Goal: Task Accomplishment & Management: Manage account settings

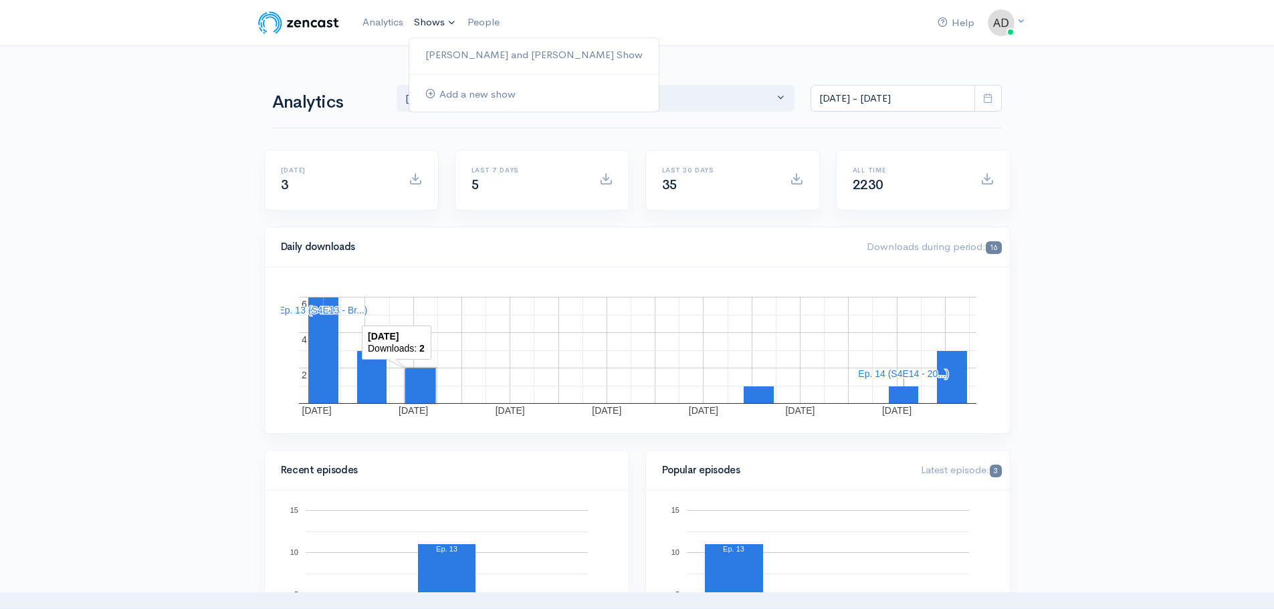
click at [439, 20] on link "Shows" at bounding box center [434, 22] width 53 height 29
click at [496, 47] on link "[PERSON_NAME] and [PERSON_NAME] Show" at bounding box center [533, 54] width 249 height 23
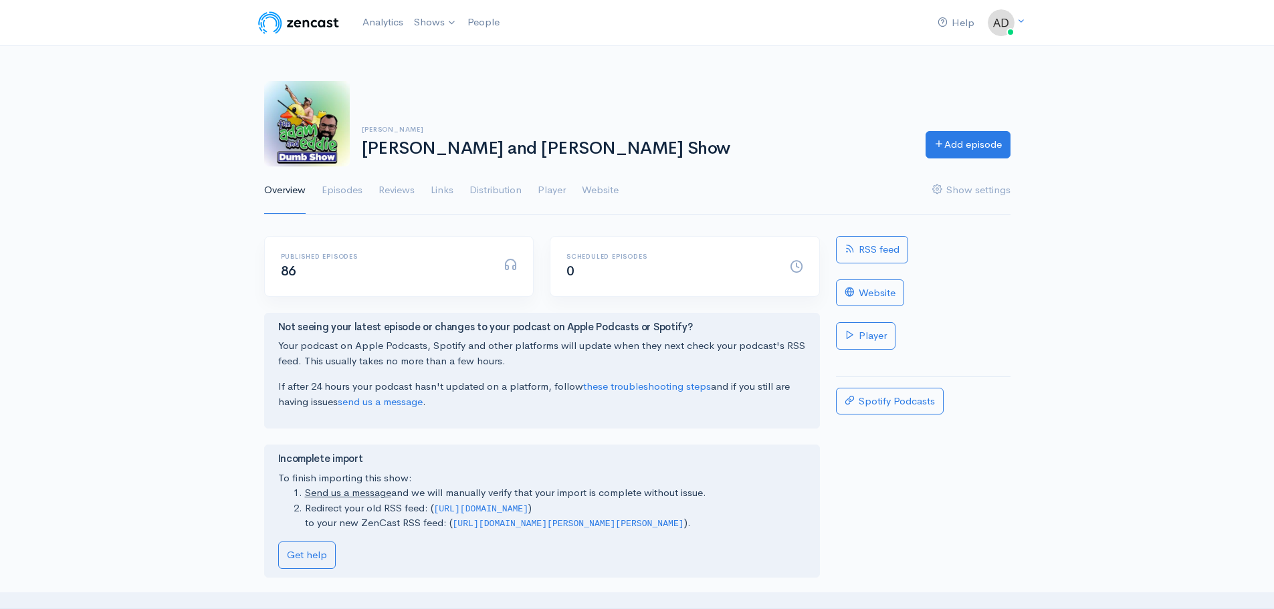
scroll to position [67, 0]
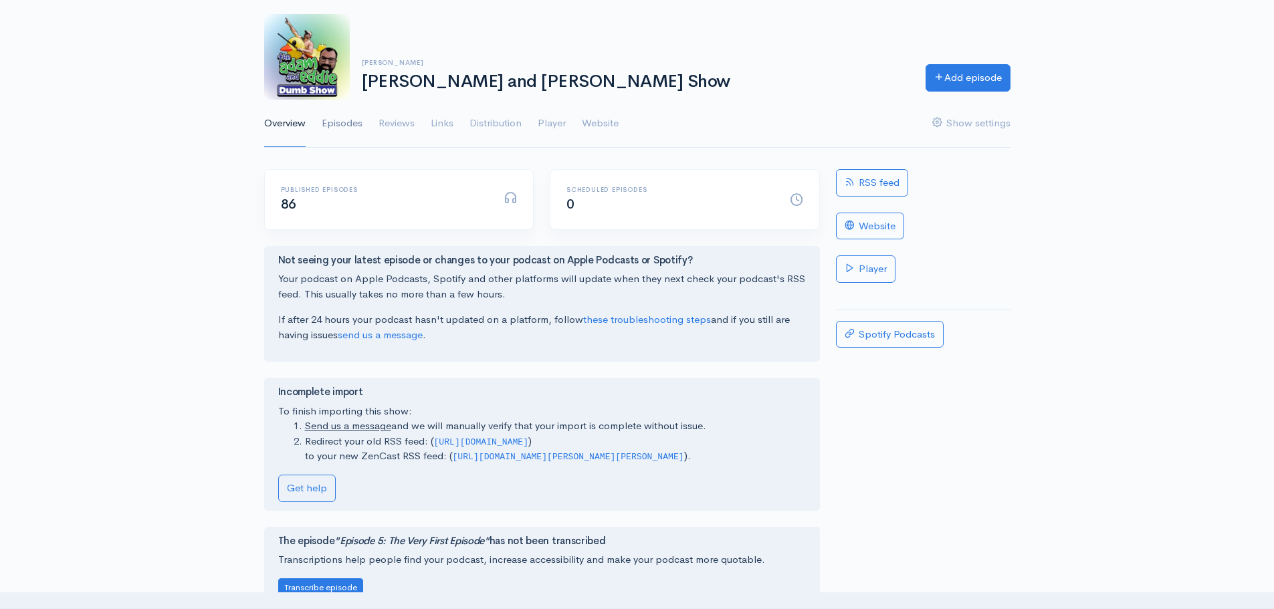
click at [340, 122] on link "Episodes" at bounding box center [342, 124] width 41 height 48
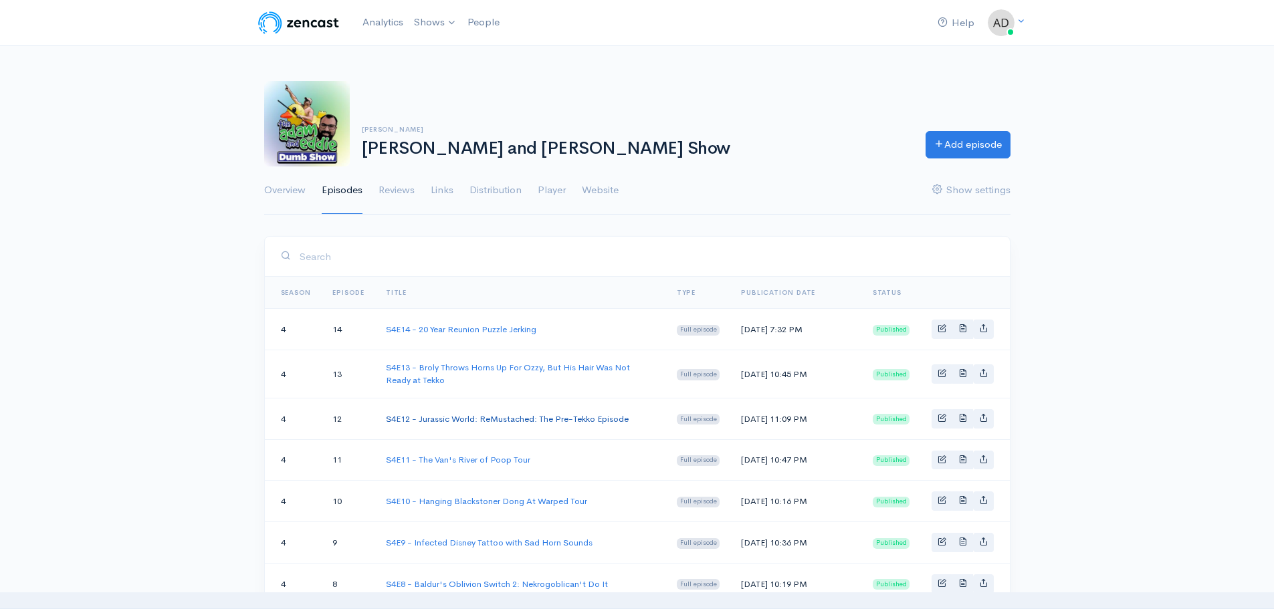
click at [487, 425] on link "S4E12 - Jurassic World: ReMustached: The Pre-Tekko Episode" at bounding box center [507, 418] width 243 height 11
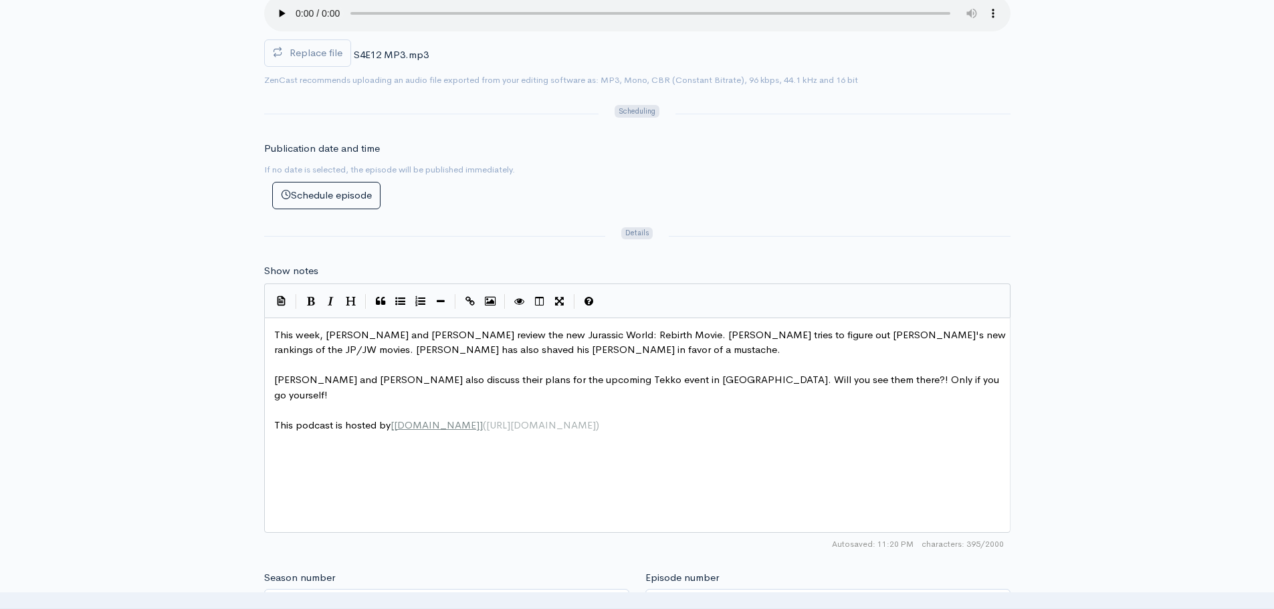
scroll to position [535, 0]
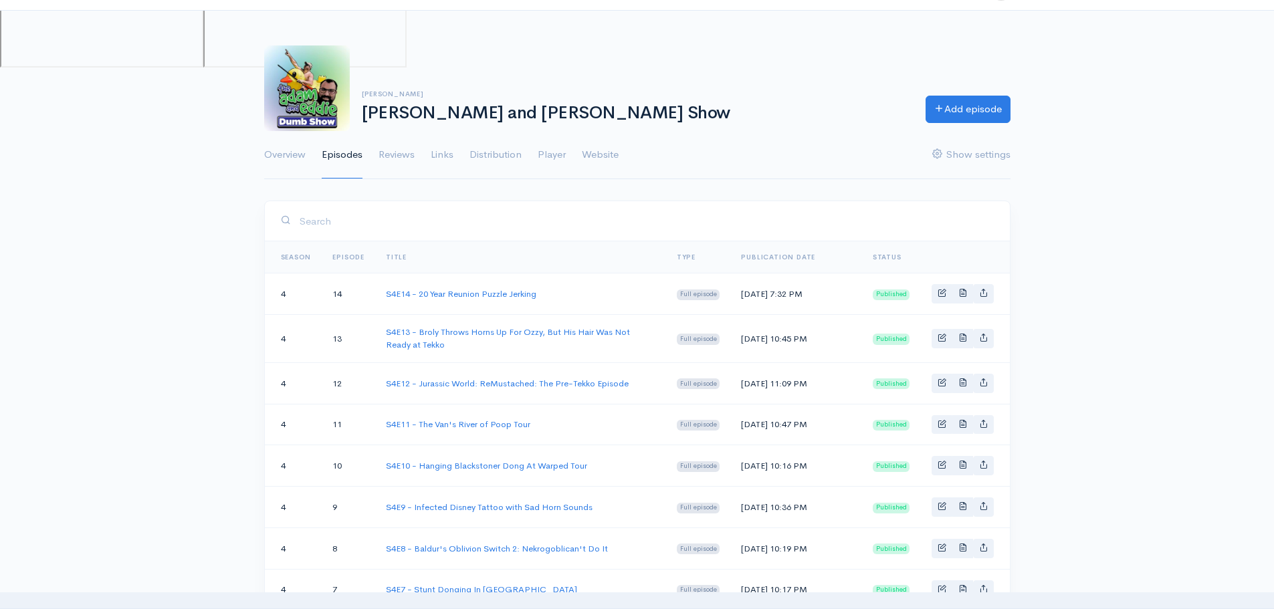
scroll to position [67, 0]
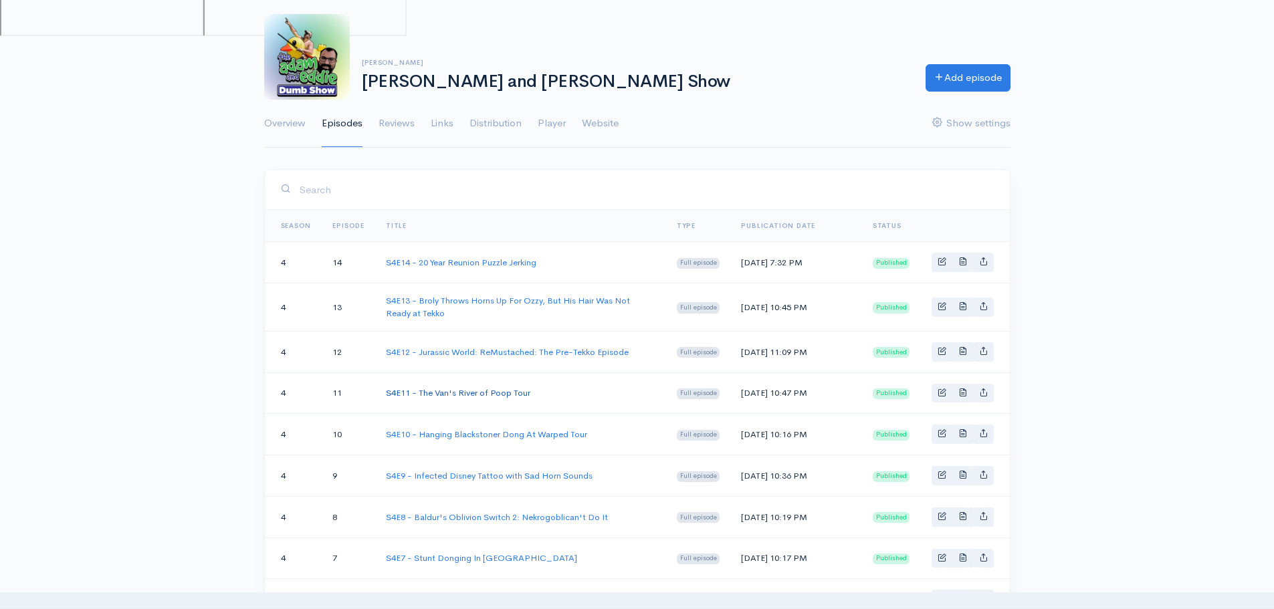
click at [448, 398] on link "S4E11 - The Van's River of Poop Tour" at bounding box center [458, 392] width 144 height 11
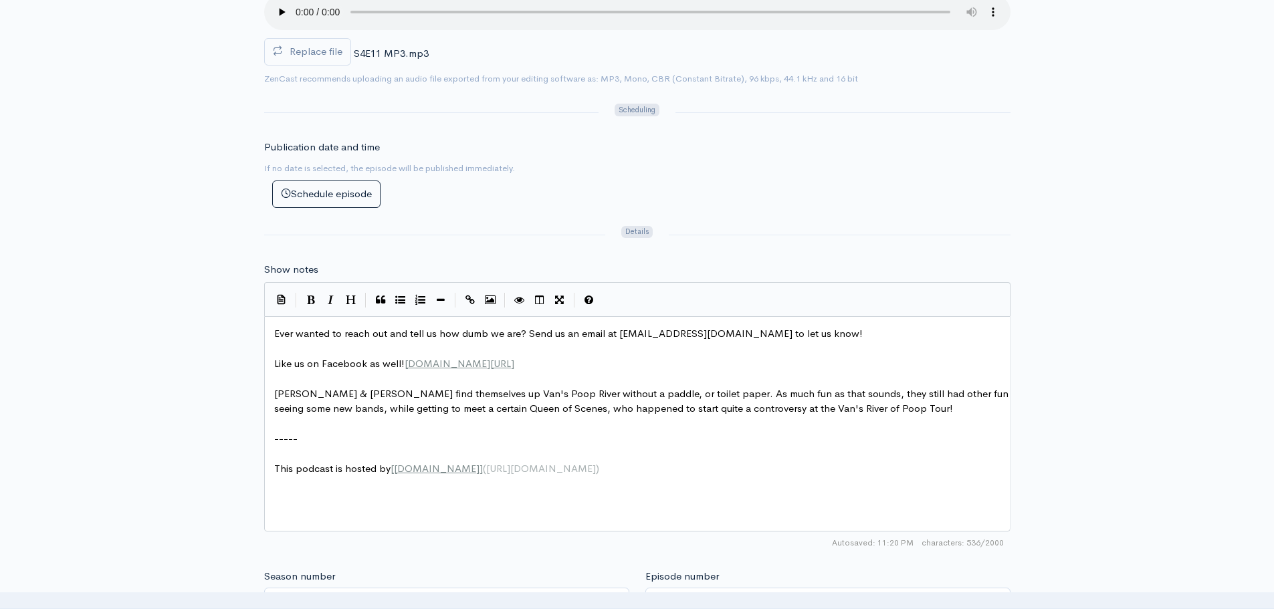
scroll to position [5, 0]
type textarea "Ever wanted to reach out and tell us how dumb we are? Send us an email at adama…"
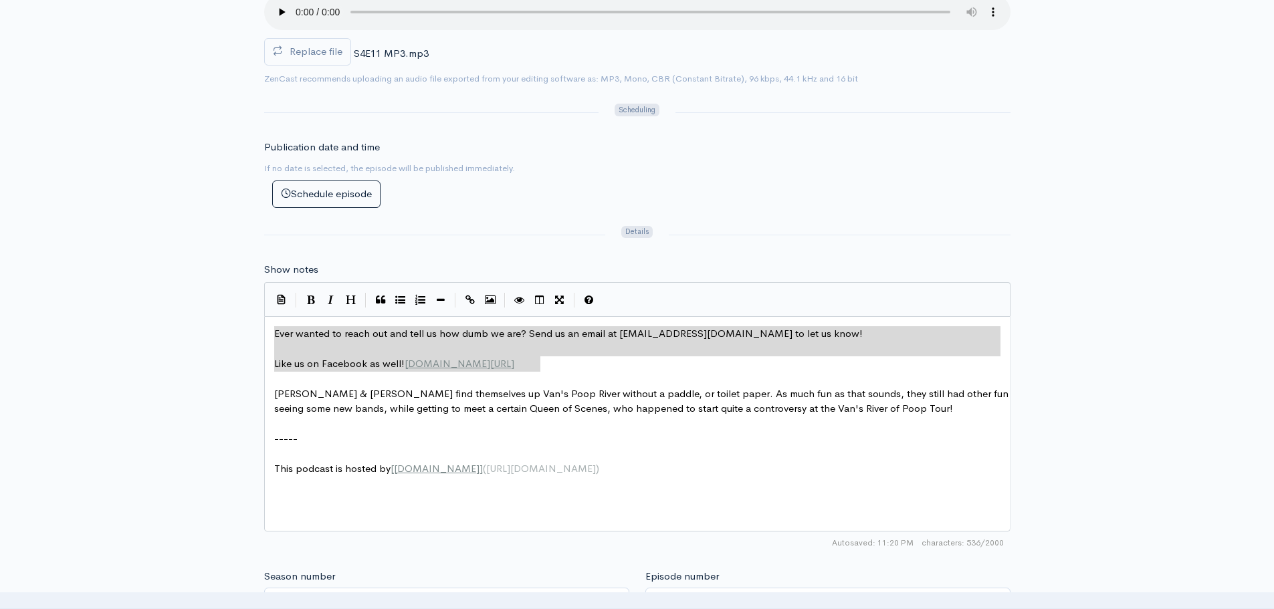
drag, startPoint x: 592, startPoint y: 368, endPoint x: 195, endPoint y: 289, distance: 404.9
click at [125, 47] on div "Title S4E11 - The Van's River of Poop Tour Your episode title should not includ…" at bounding box center [637, 349] width 1274 height 1296
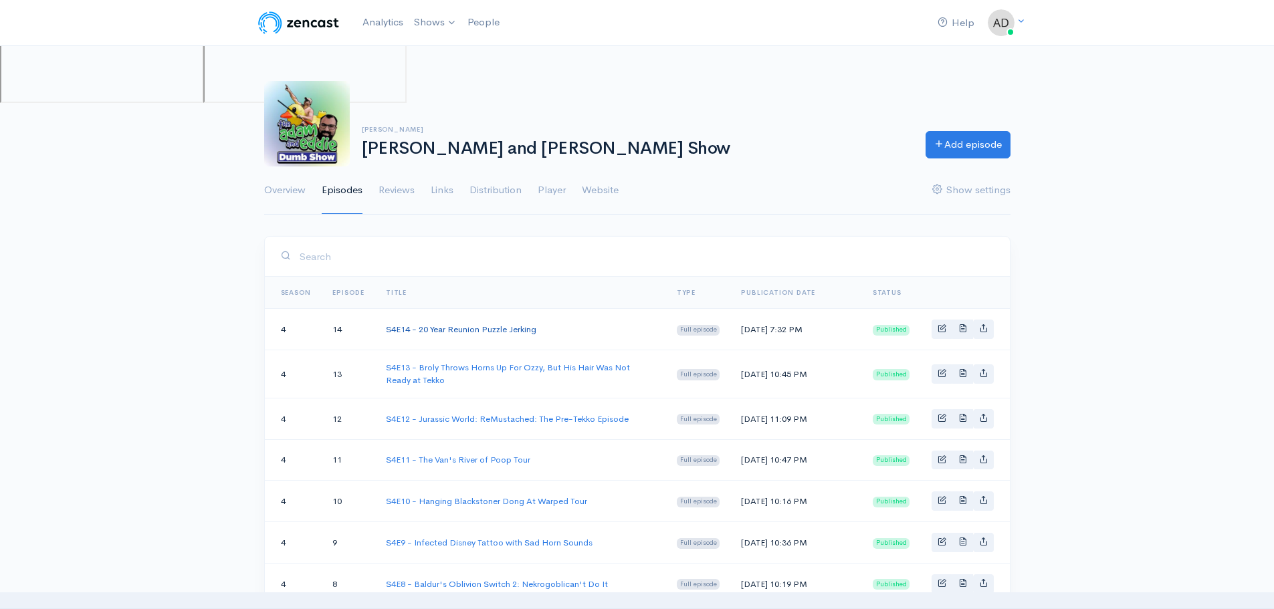
click at [435, 330] on link "S4E14 - 20 Year Reunion Puzzle Jerking" at bounding box center [461, 329] width 150 height 11
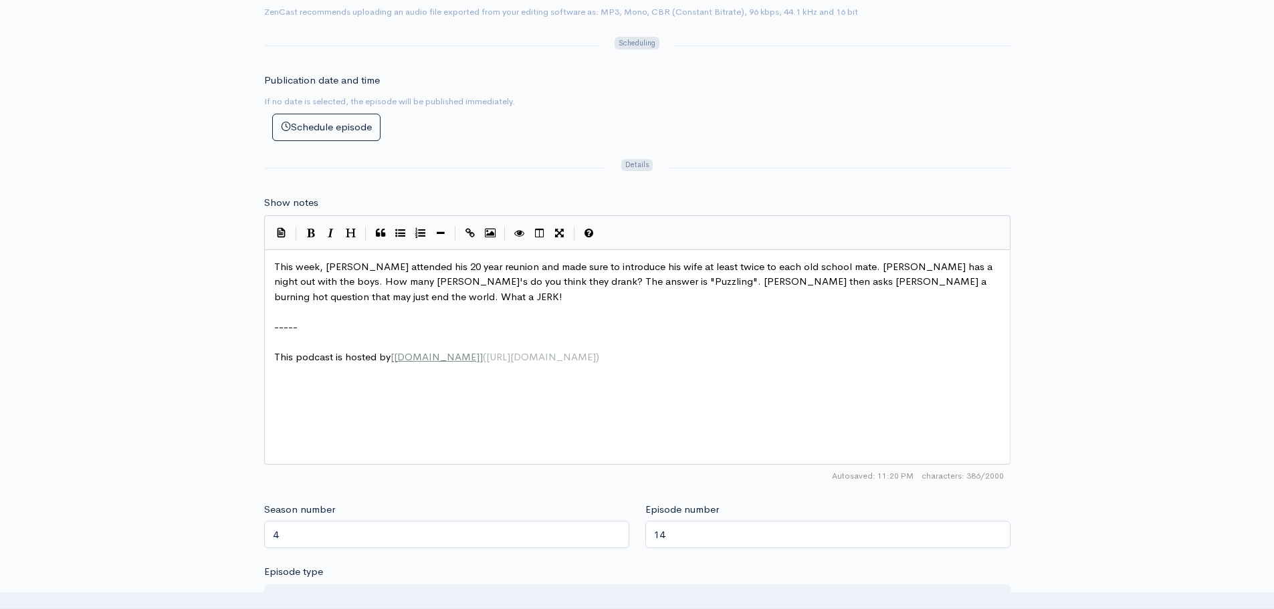
click at [274, 263] on span "This week, [PERSON_NAME] attended his 20 year reunion and made sure to introduc…" at bounding box center [634, 281] width 721 height 43
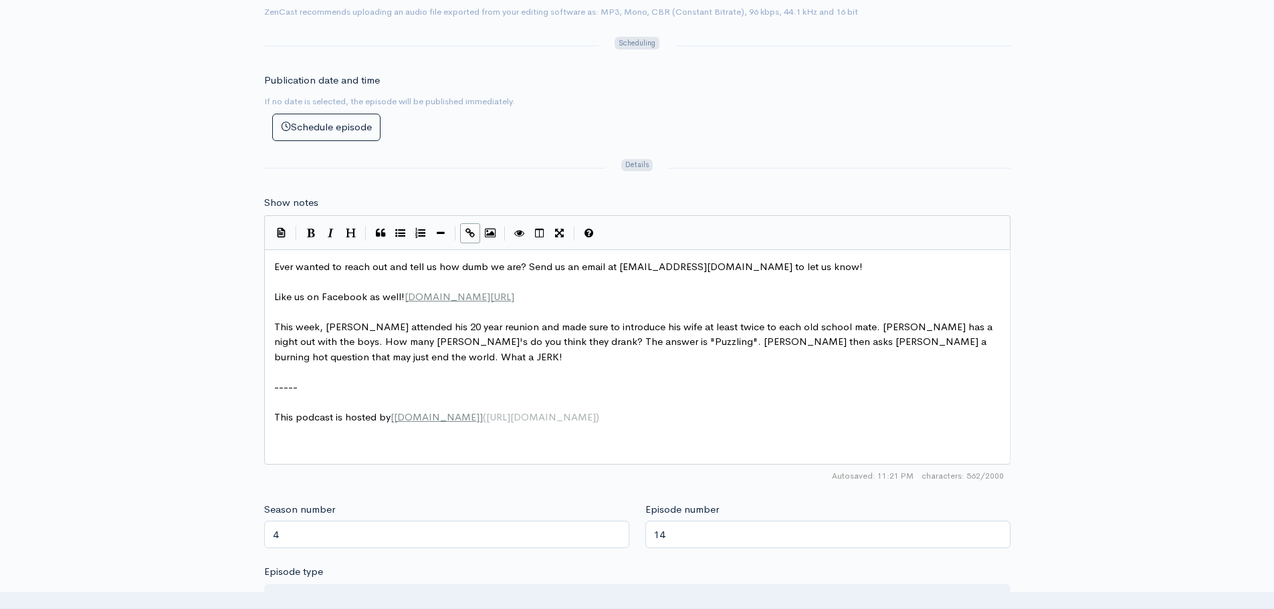
click at [648, 302] on pre "Like us on Facebook as well! Facebook.com/AEDumbShow" at bounding box center [641, 296] width 741 height 15
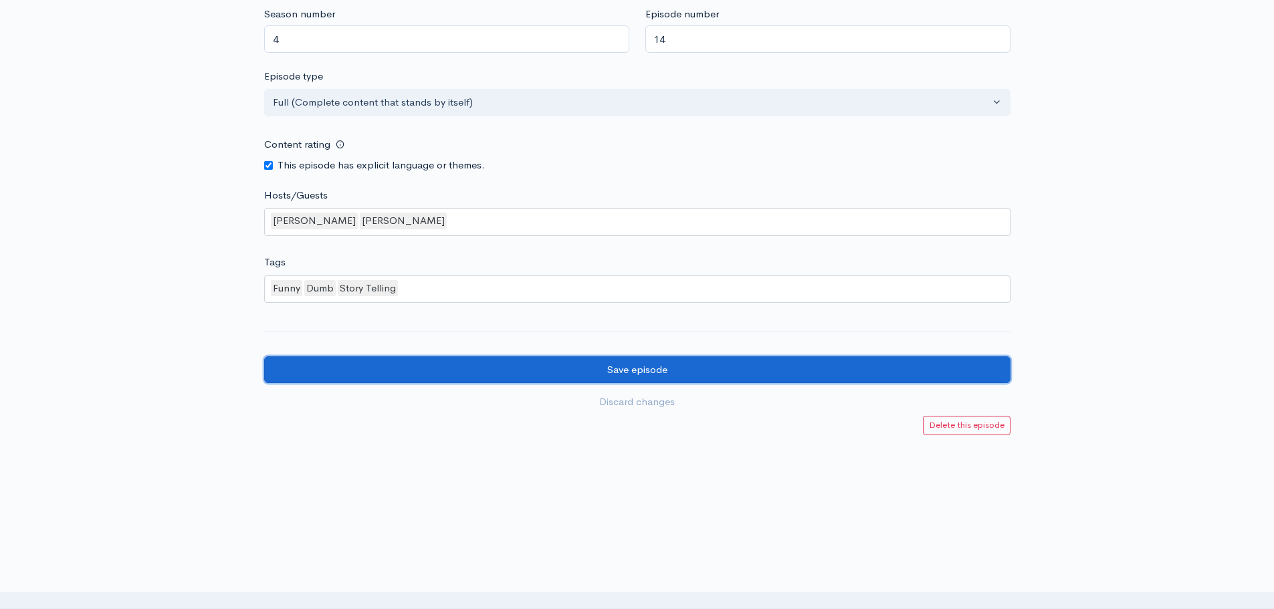
click at [552, 372] on input "Save episode" at bounding box center [637, 369] width 746 height 27
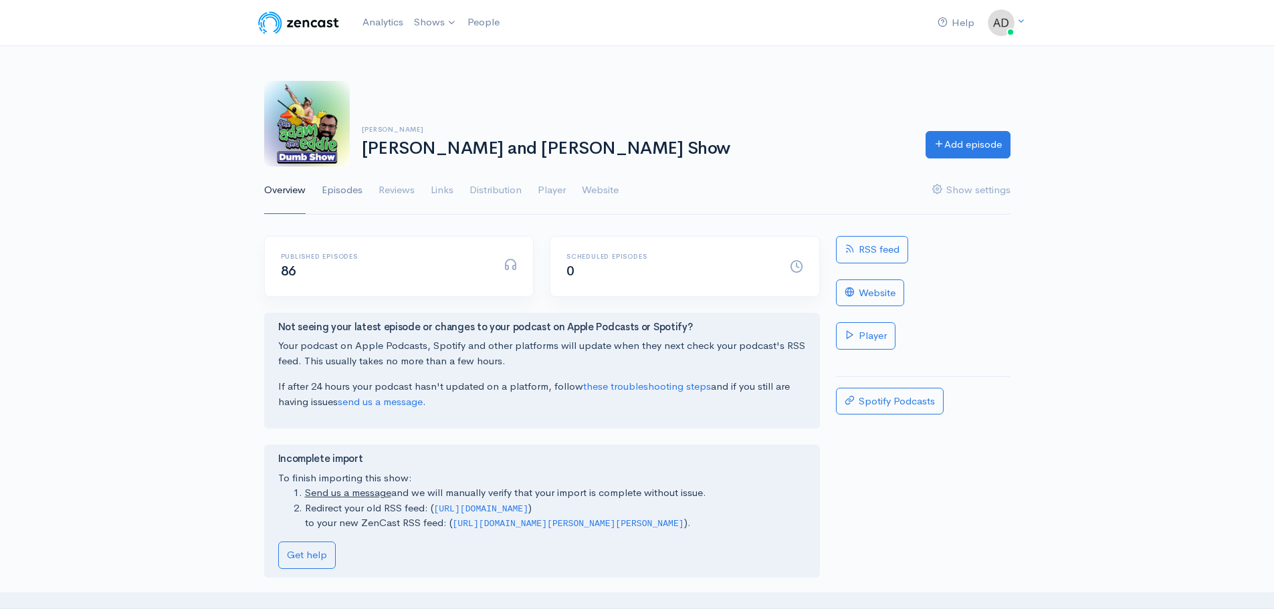
click at [342, 193] on link "Episodes" at bounding box center [342, 190] width 41 height 48
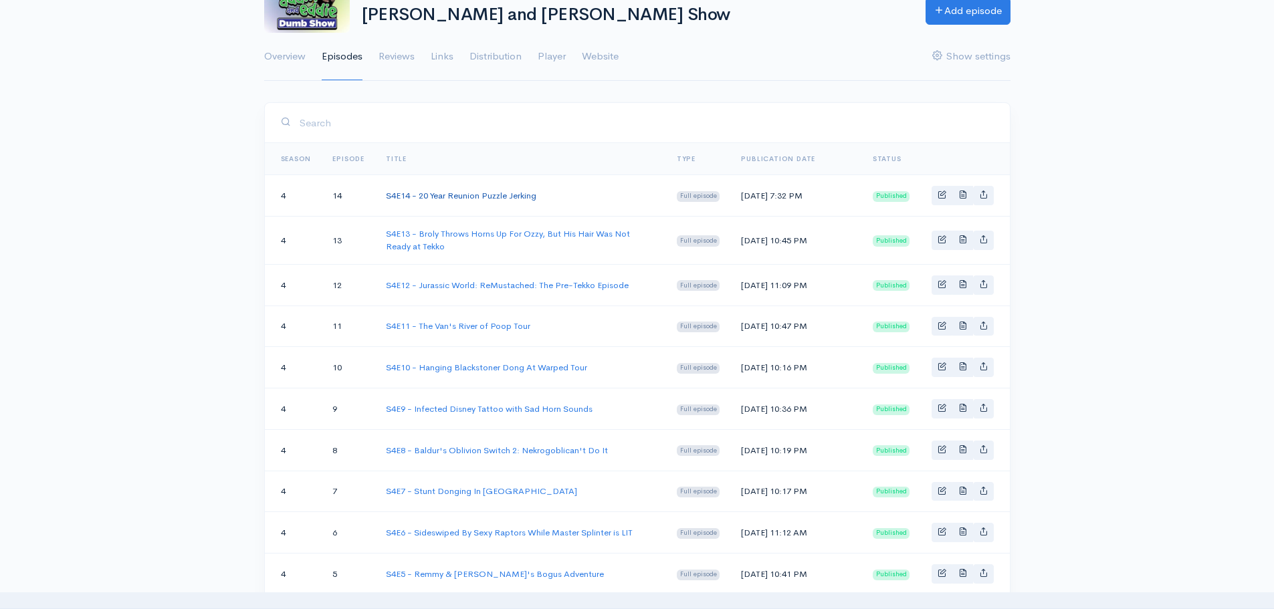
click at [475, 201] on link "S4E14 - 20 Year Reunion Puzzle Jerking" at bounding box center [461, 195] width 150 height 11
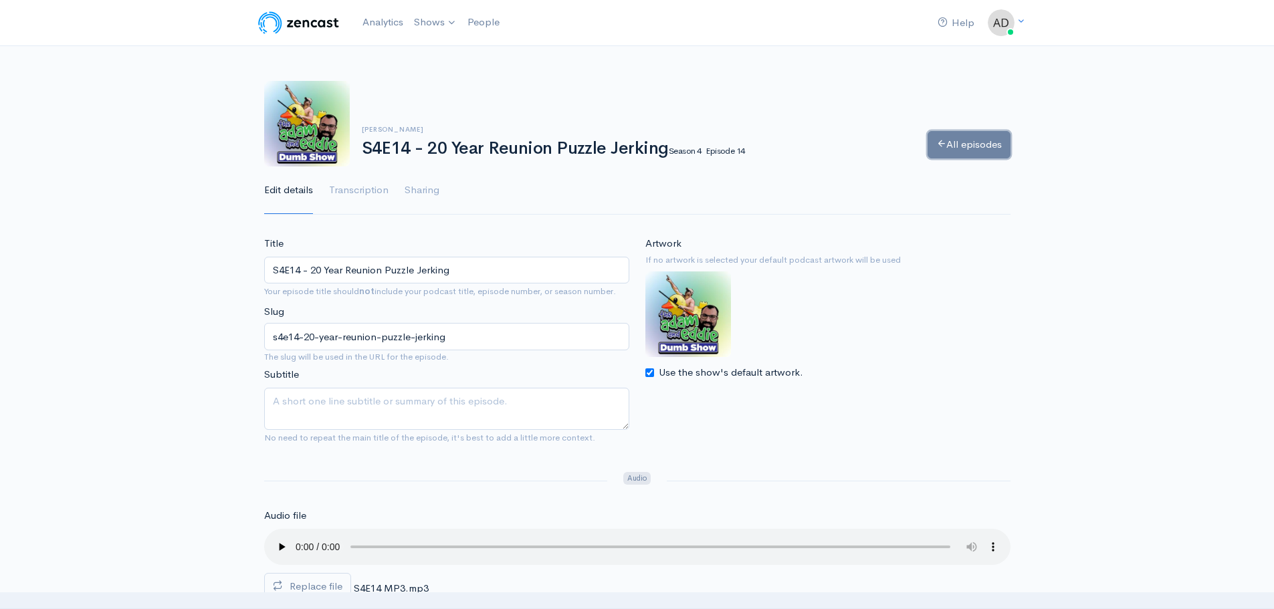
click at [971, 138] on link "All episodes" at bounding box center [968, 144] width 83 height 27
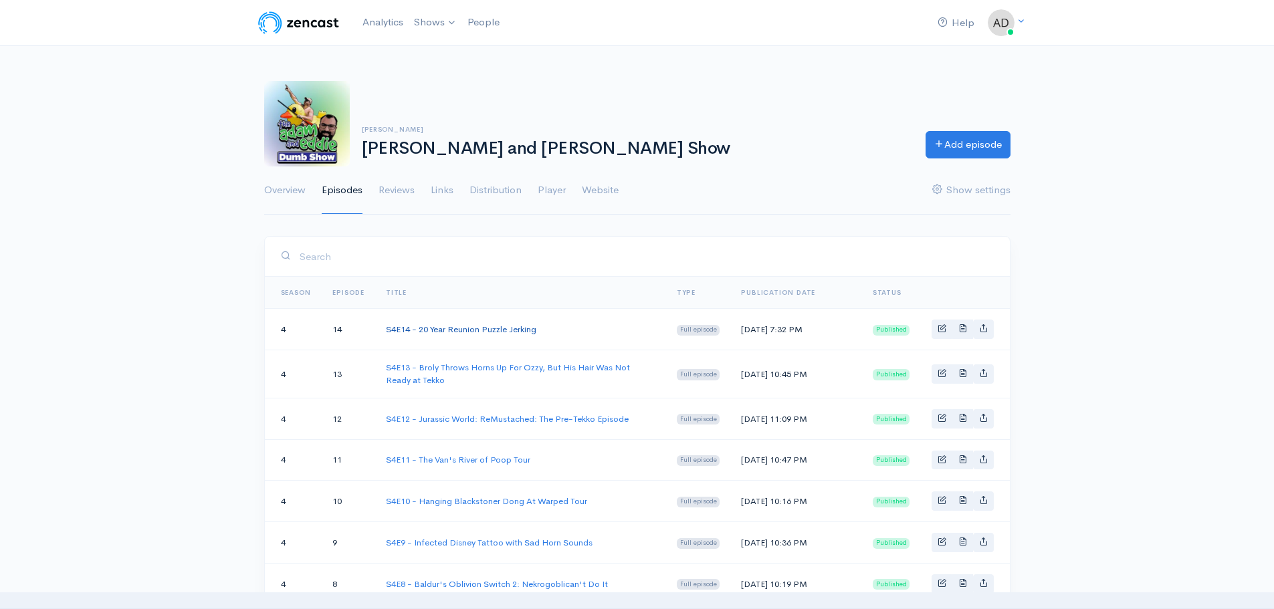
click at [495, 335] on link "S4E14 - 20 Year Reunion Puzzle Jerking" at bounding box center [461, 329] width 150 height 11
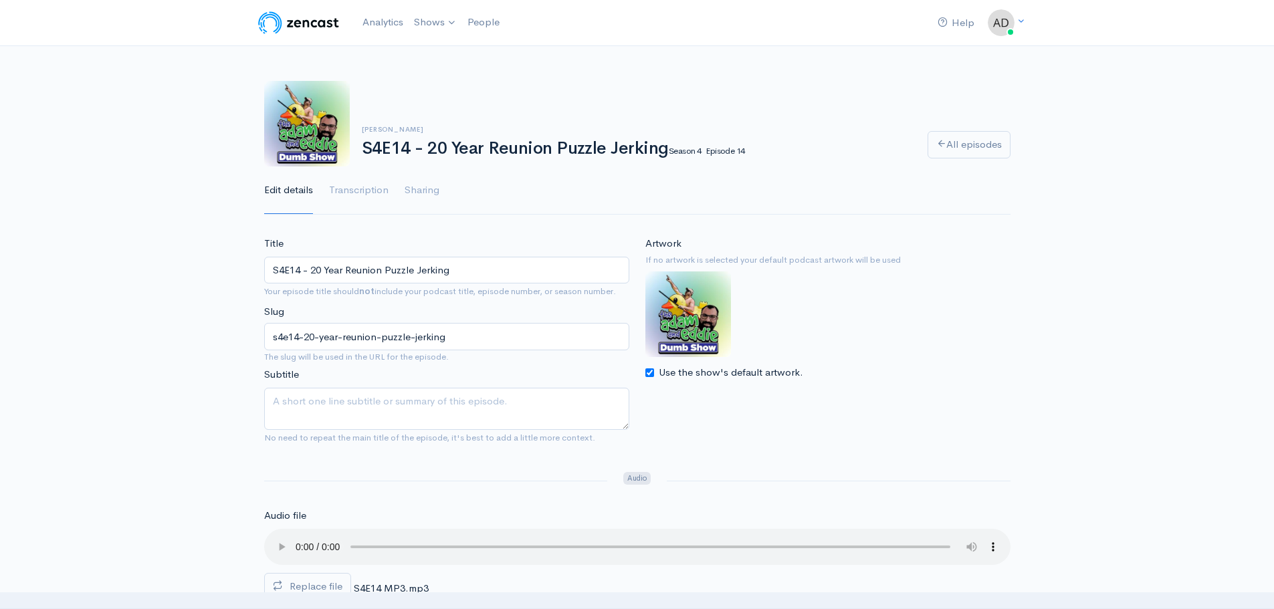
drag, startPoint x: 427, startPoint y: 148, endPoint x: 663, endPoint y: 149, distance: 236.0
click at [663, 149] on h1 "S4E14 - 20 Year Reunion Puzzle Jerking Season 4 Episode 14" at bounding box center [637, 148] width 550 height 19
click at [672, 170] on ul "Edit details Transcription Sharing" at bounding box center [637, 190] width 746 height 48
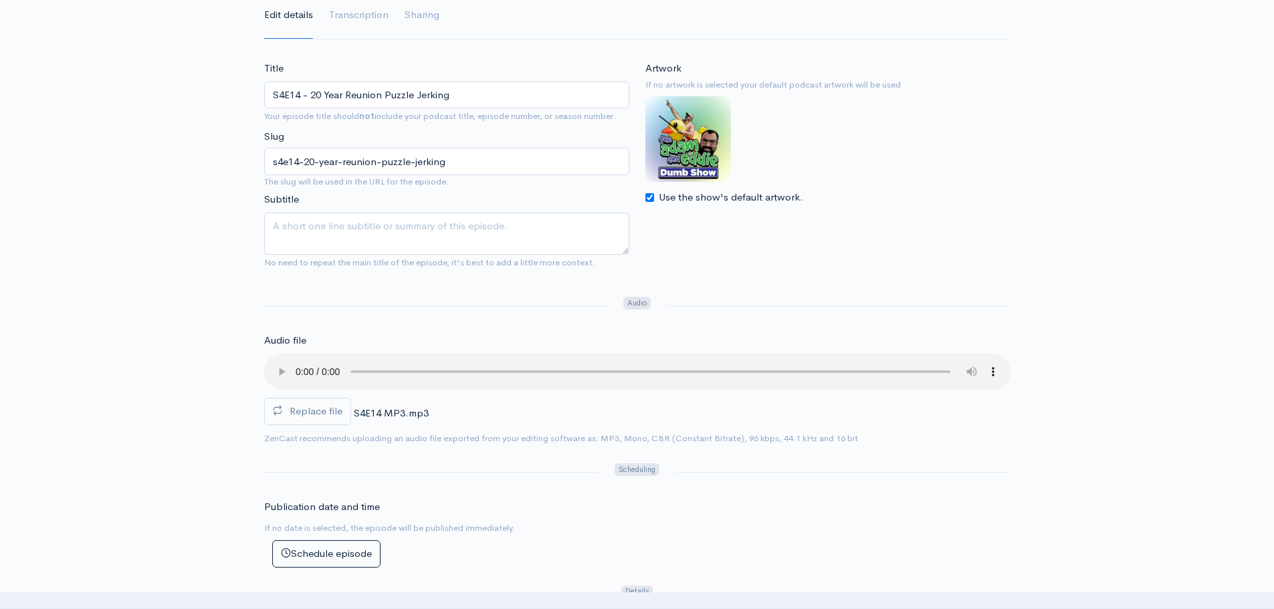
scroll to position [201, 0]
